Goal: Task Accomplishment & Management: Manage account settings

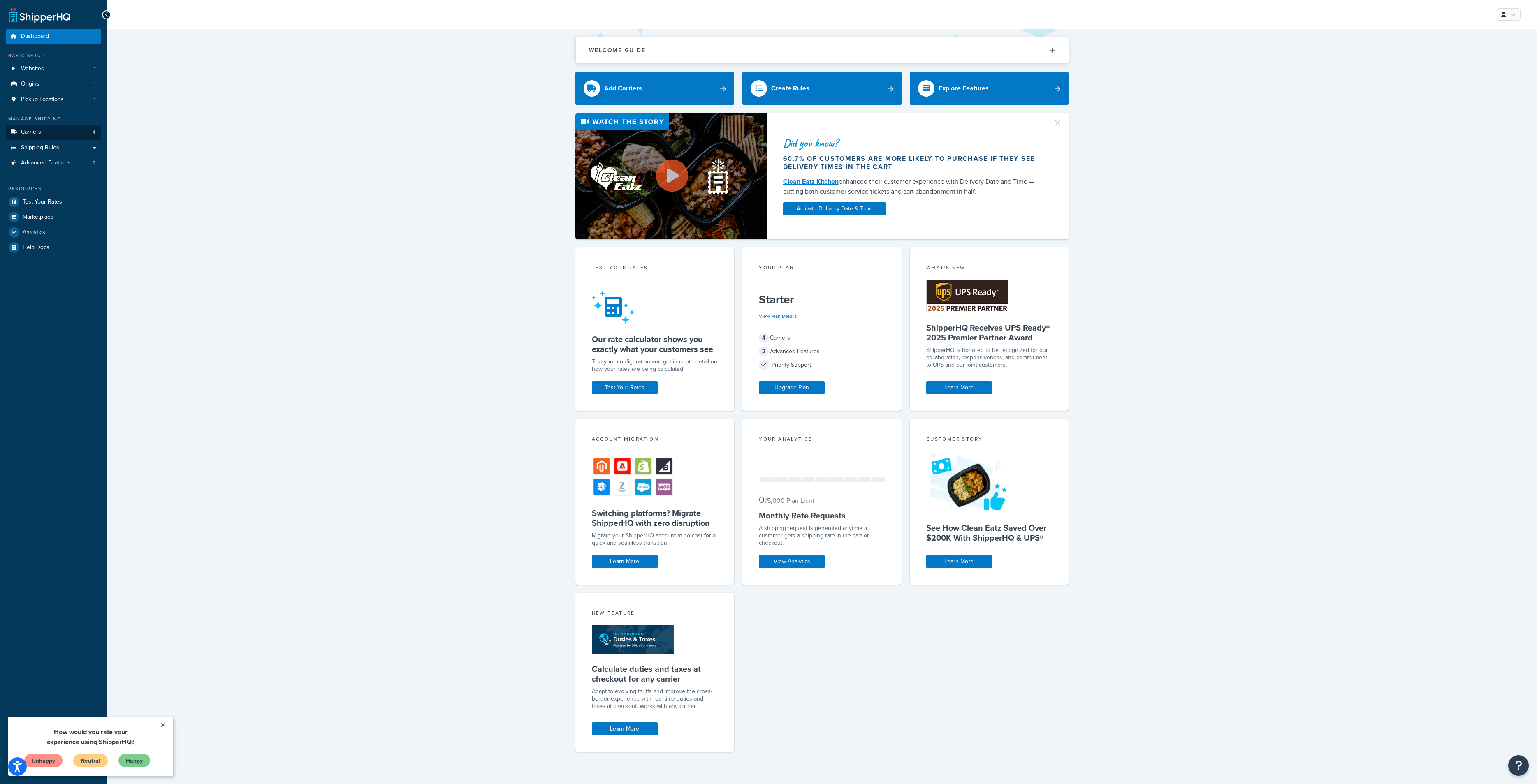
click at [58, 128] on link "Carriers 4" at bounding box center [53, 132] width 95 height 15
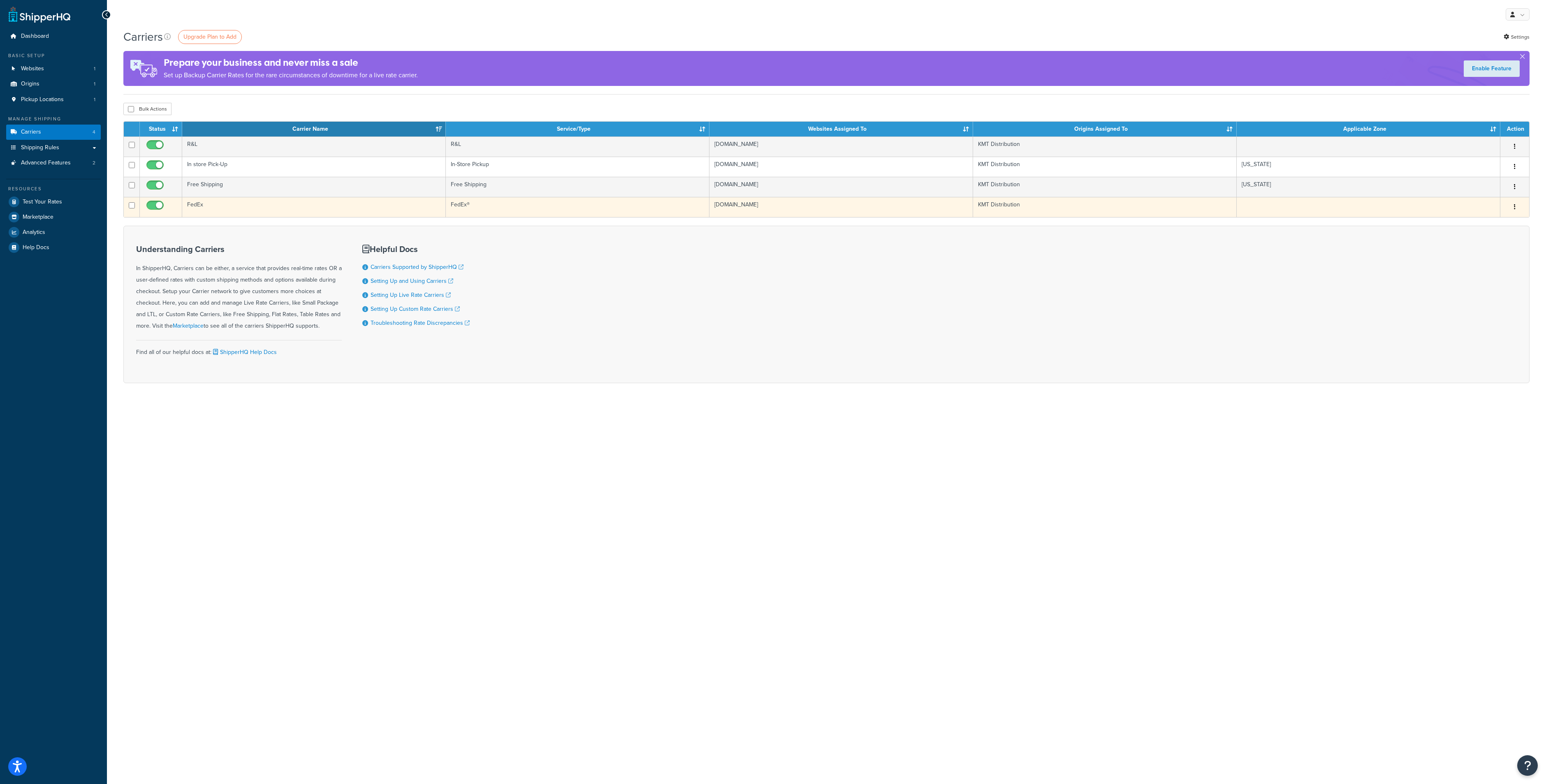
click at [192, 204] on td "FedEx" at bounding box center [314, 207] width 263 height 20
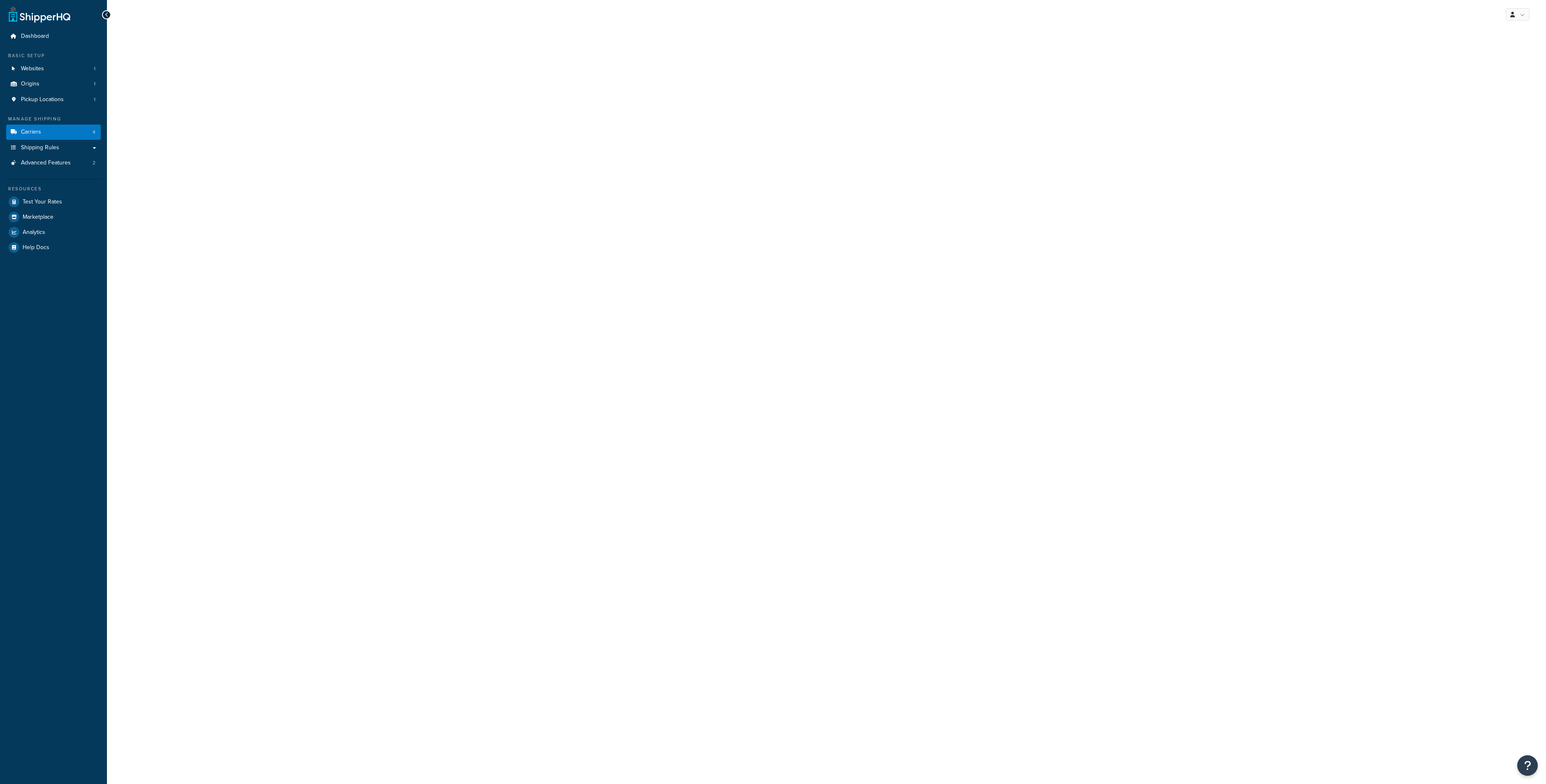
select select "fedEx"
select select "REGULAR_PICKUP"
select select "YOUR_PACKAGING"
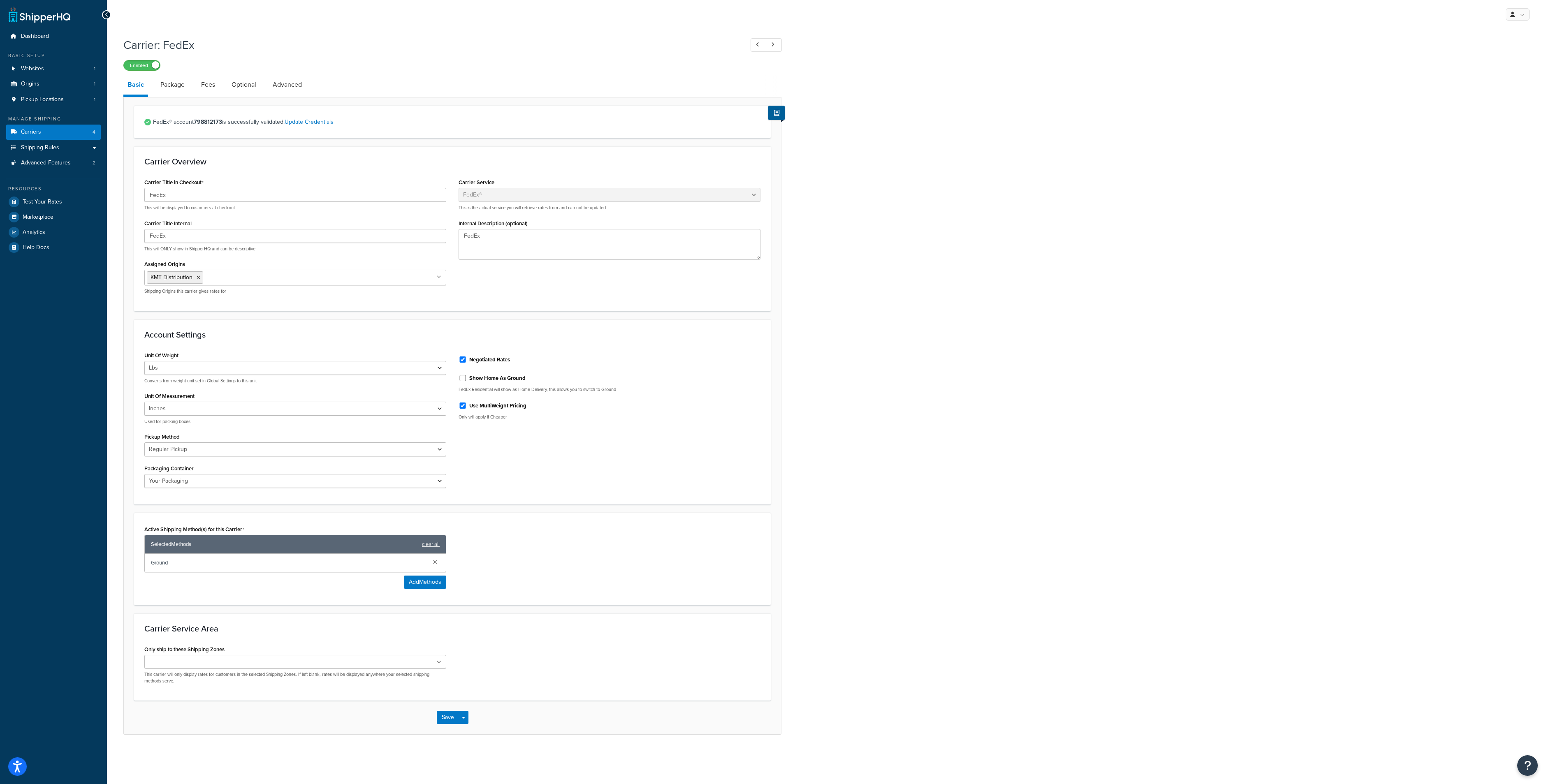
click at [160, 566] on span "Ground" at bounding box center [289, 563] width 275 height 11
click at [287, 85] on link "Advanced" at bounding box center [287, 85] width 37 height 20
select select "false"
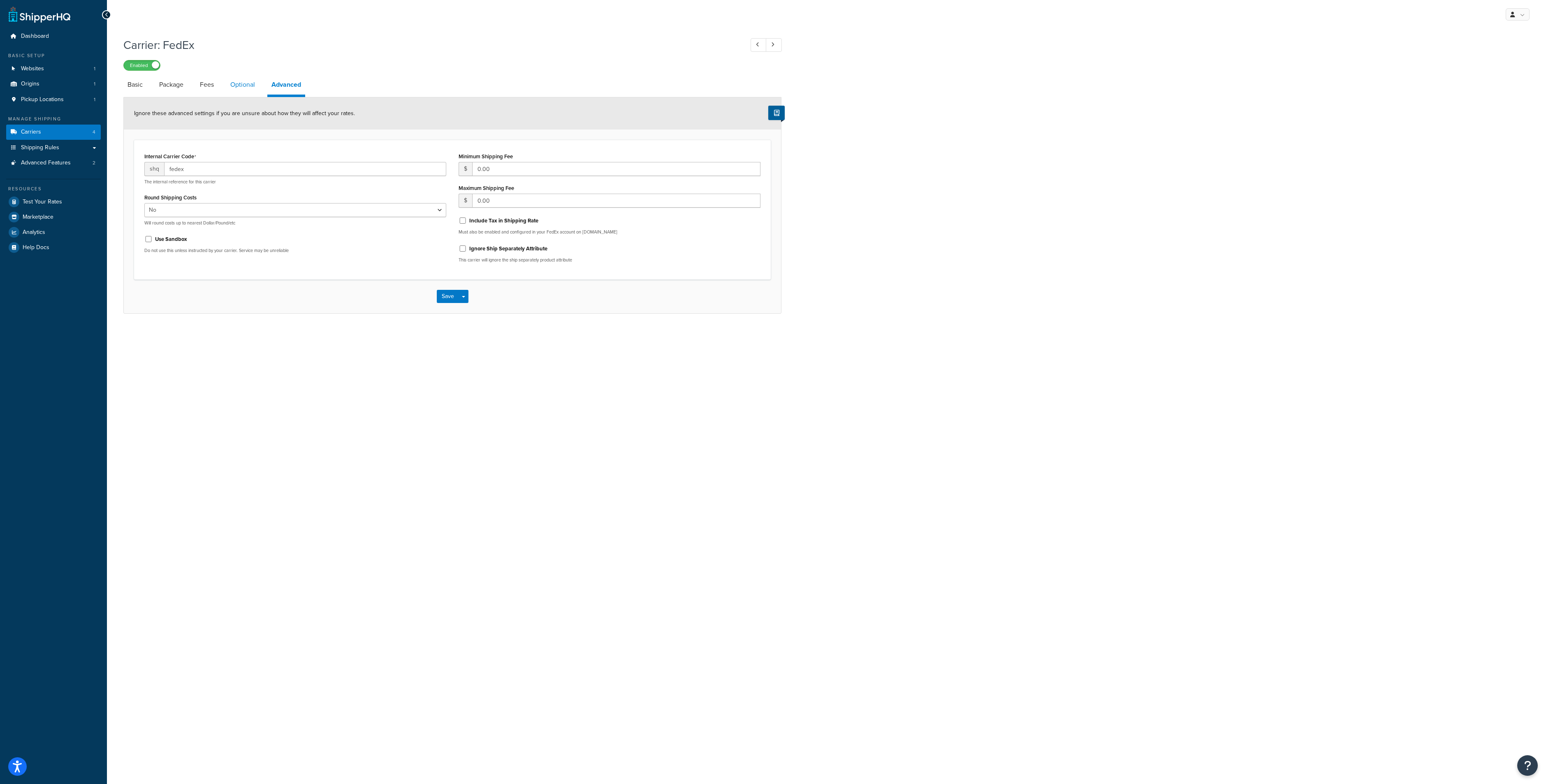
click at [247, 83] on link "Optional" at bounding box center [242, 85] width 33 height 20
select select "business"
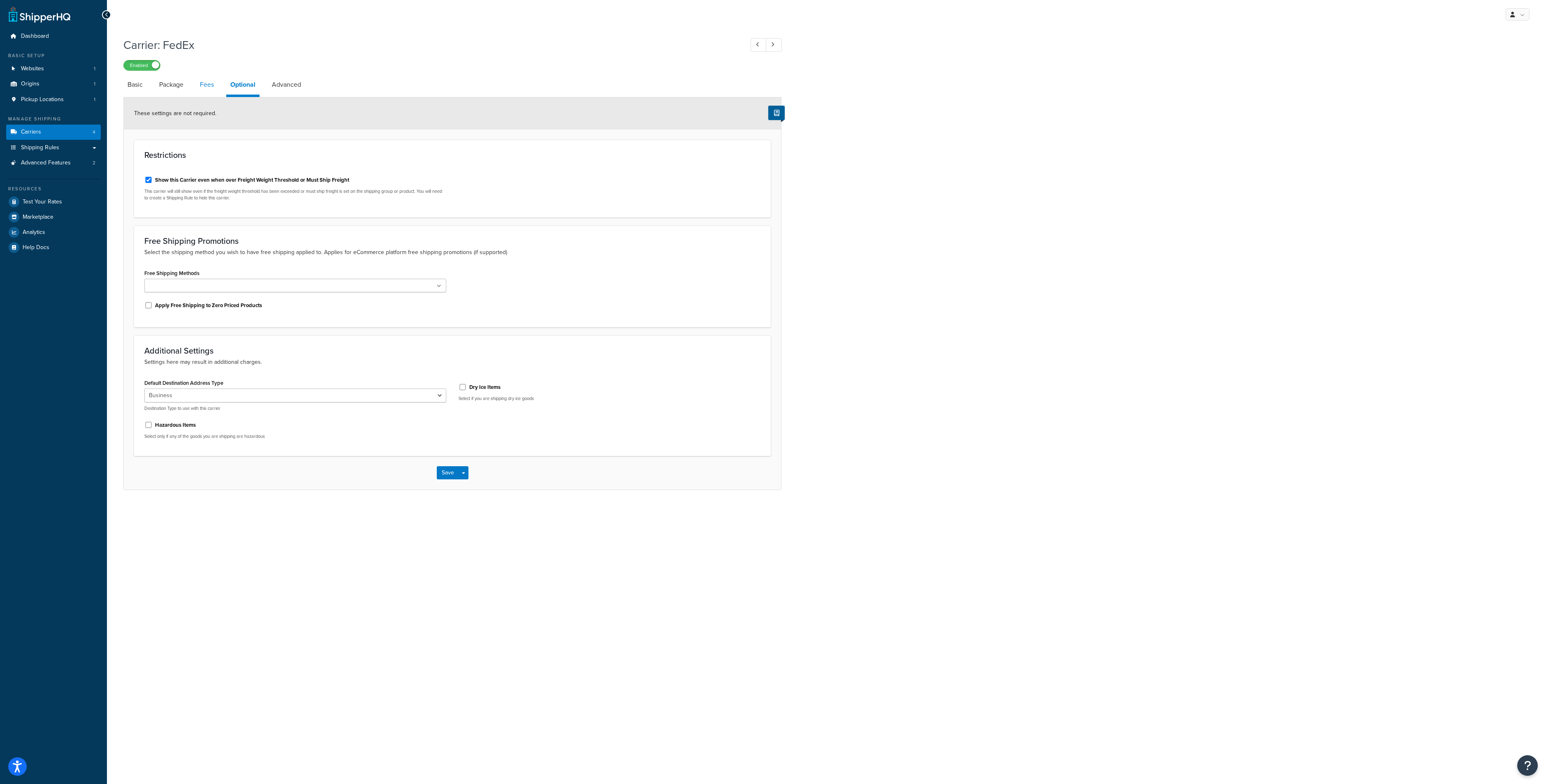
click at [207, 85] on link "Fees" at bounding box center [206, 85] width 22 height 20
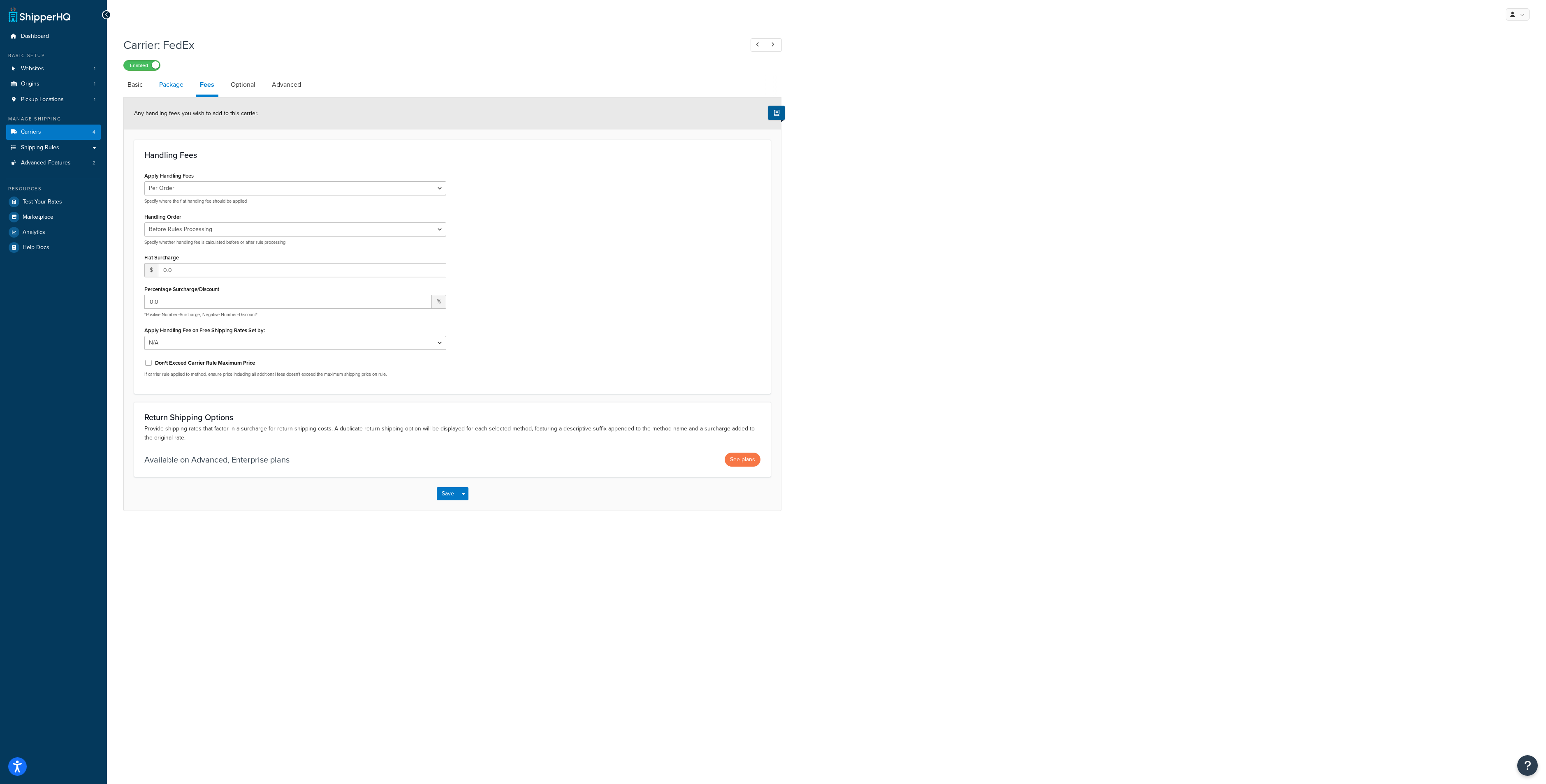
click at [174, 86] on link "Package" at bounding box center [171, 85] width 32 height 20
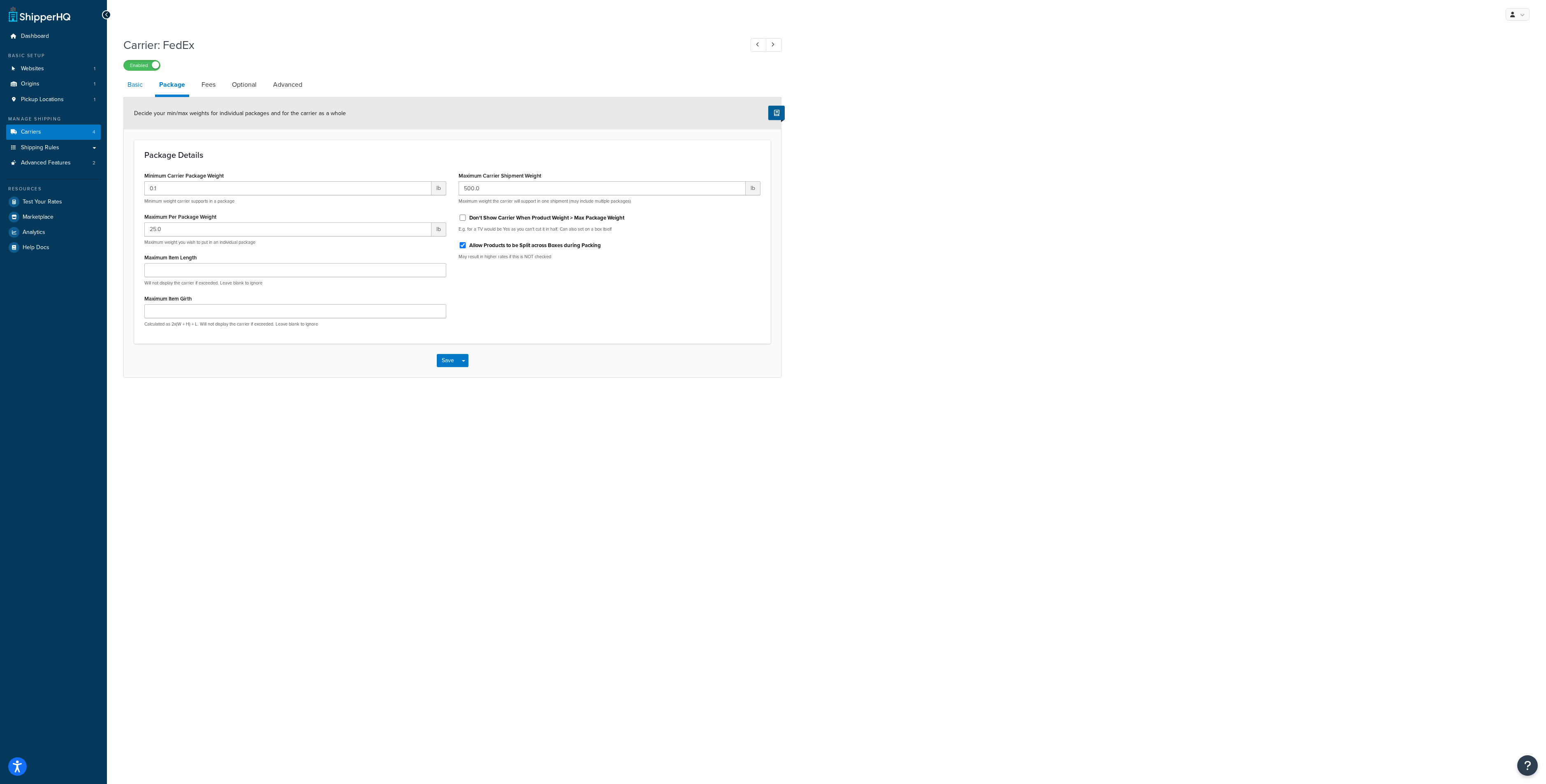
click at [139, 83] on link "Basic" at bounding box center [135, 85] width 23 height 20
select select "fedEx"
select select "REGULAR_PICKUP"
select select "YOUR_PACKAGING"
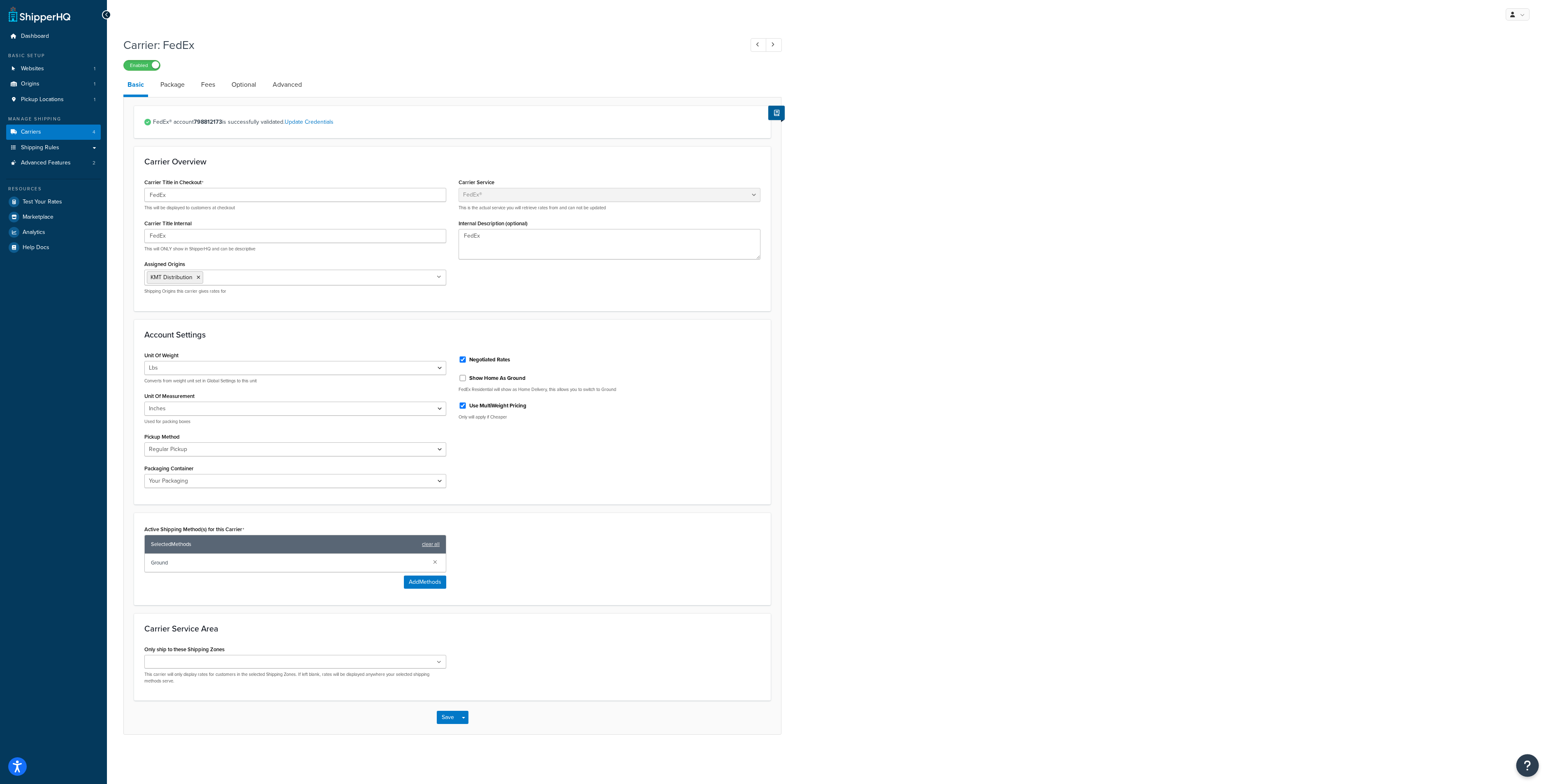
click at [1533, 766] on button "Open Resource Center" at bounding box center [1528, 766] width 23 height 23
click at [1490, 741] on link "Contact Us" at bounding box center [1486, 742] width 86 height 13
